Goal: Navigation & Orientation: Find specific page/section

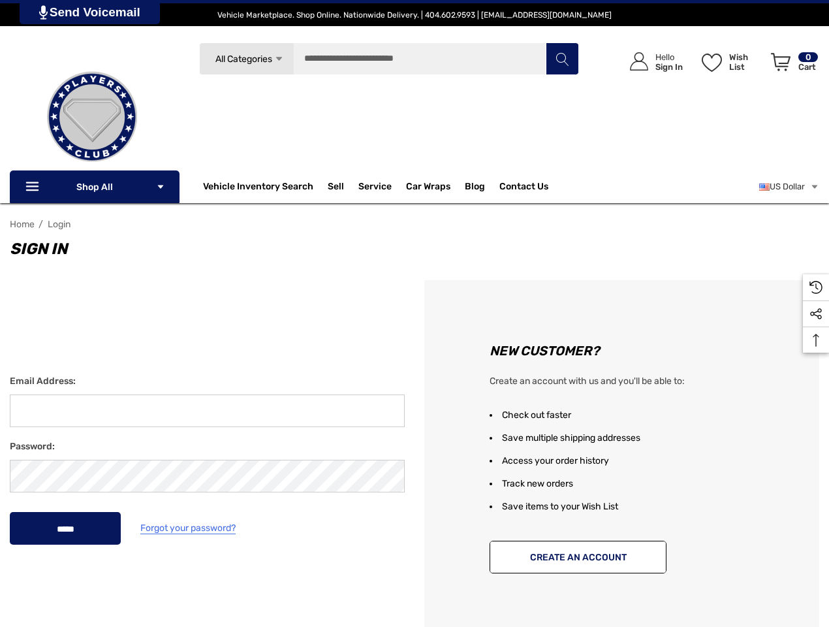
click at [415, 314] on div "New Customer? Create an account with us and you'll be able to: Check out faster…" at bounding box center [622, 460] width 415 height 360
click at [246, 59] on span "All Categories" at bounding box center [244, 59] width 57 height 11
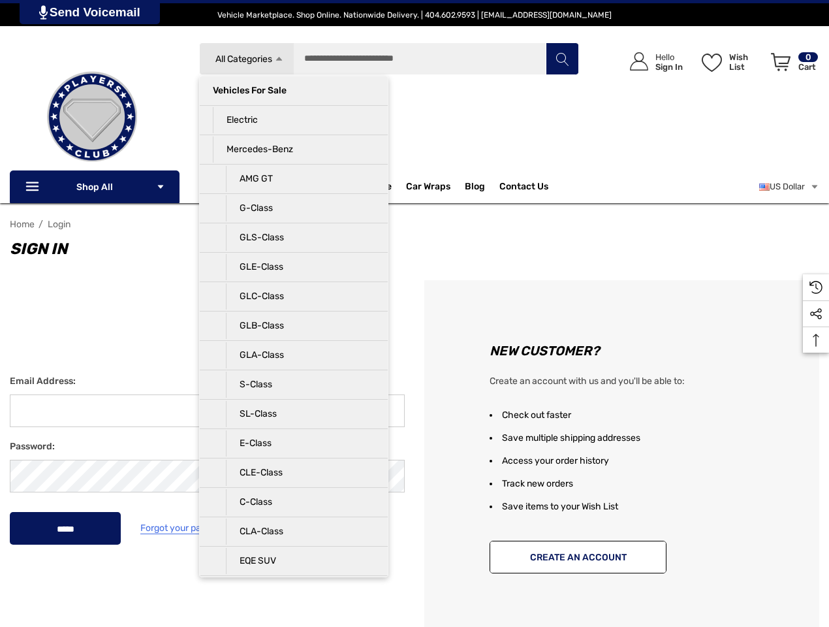
click at [294, 104] on div "Search All Categories Icon Arrow Down Icon Arrow Down Icon Arrow Up Icon Arrow …" at bounding box center [389, 112] width 380 height 140
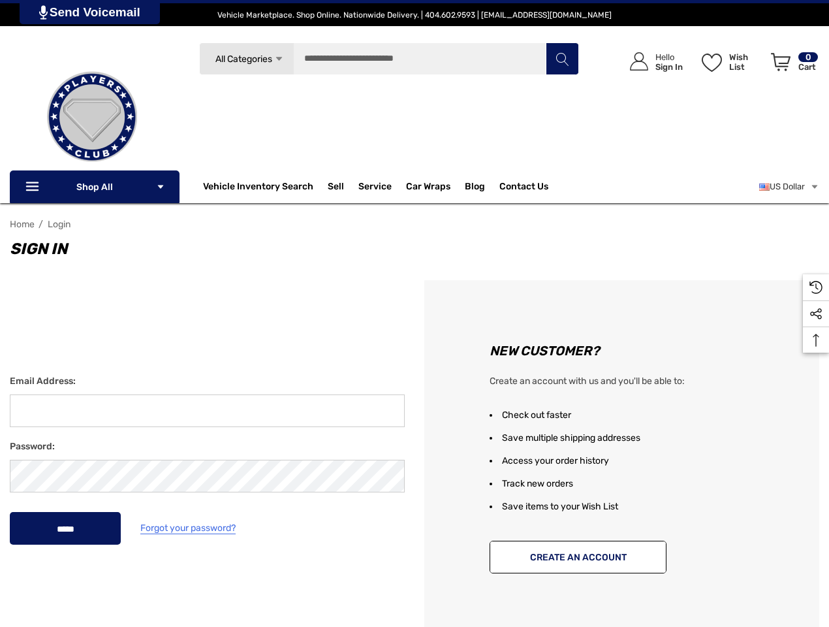
click at [294, 133] on li "Electric" at bounding box center [294, 133] width 188 height 29
click at [294, 163] on div "Search Electric Icon Arrow Down Icon Arrow Down Icon Arrow Up Icon Arrow Up Veh…" at bounding box center [389, 112] width 380 height 140
click at [389, 59] on input "Search" at bounding box center [389, 58] width 380 height 33
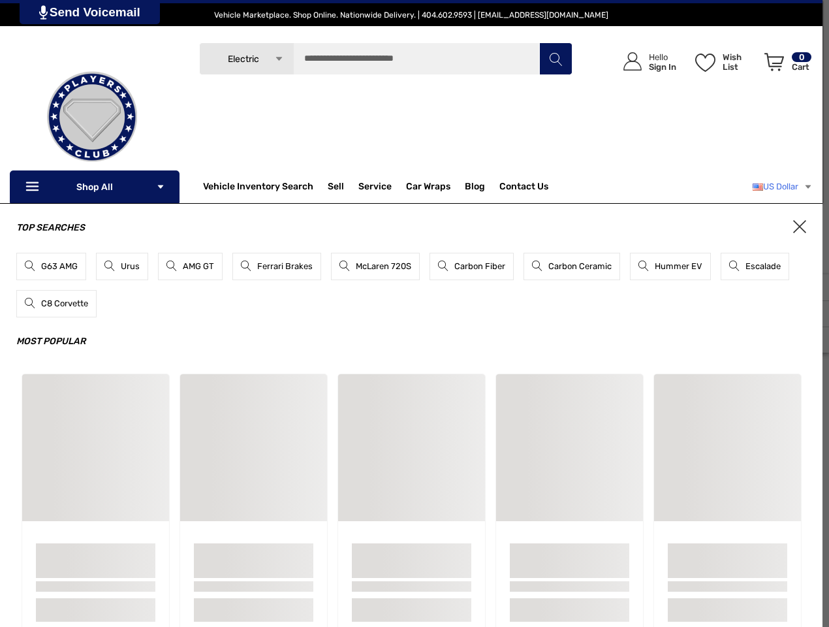
click at [788, 187] on link "US Dollar" at bounding box center [783, 187] width 60 height 26
click at [816, 340] on div "Top Searches G63 AMG Urus AMG GT Ferrari Brakes McLaren 720S Carbon Fiber Carbo…" at bounding box center [411, 431] width 823 height 456
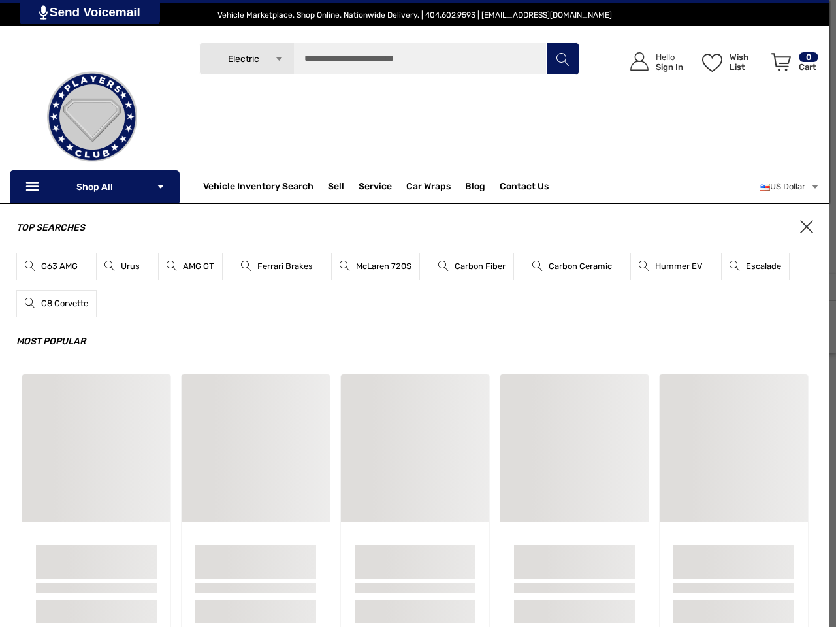
click at [91, 12] on link "Send Voicemail" at bounding box center [90, 12] width 140 height 24
